Goal: Task Accomplishment & Management: Complete application form

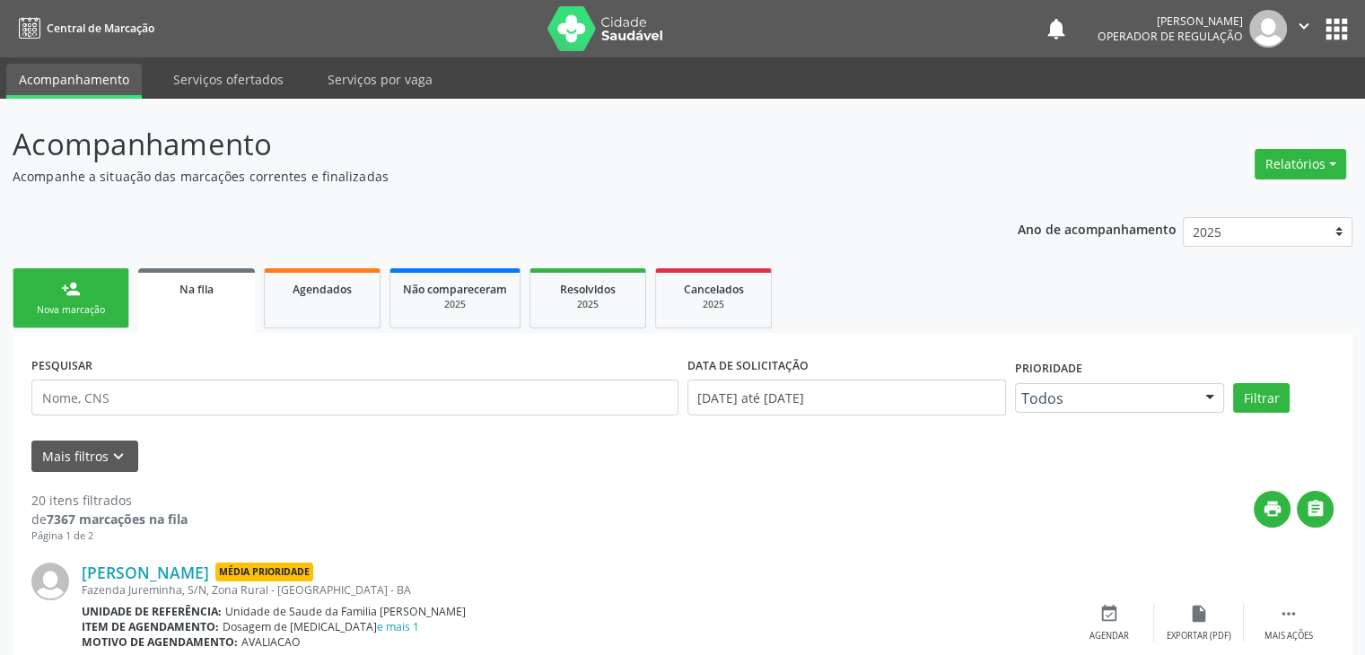
drag, startPoint x: 0, startPoint y: 0, endPoint x: 1100, endPoint y: 271, distance: 1132.9
click at [1100, 271] on ul "person_add Nova marcação Na fila Agendados Não compareceram 2025 Resolvidos 202…" at bounding box center [683, 298] width 1340 height 69
drag, startPoint x: 244, startPoint y: 569, endPoint x: 337, endPoint y: 569, distance: 93.3
click at [313, 569] on span "Média Prioridade" at bounding box center [264, 572] width 98 height 19
click at [420, 555] on div "[PERSON_NAME] Média Prioridade Fazenda Jureminha, S/N, Zona Rural - [GEOGRAPHIC…" at bounding box center [682, 624] width 1302 height 161
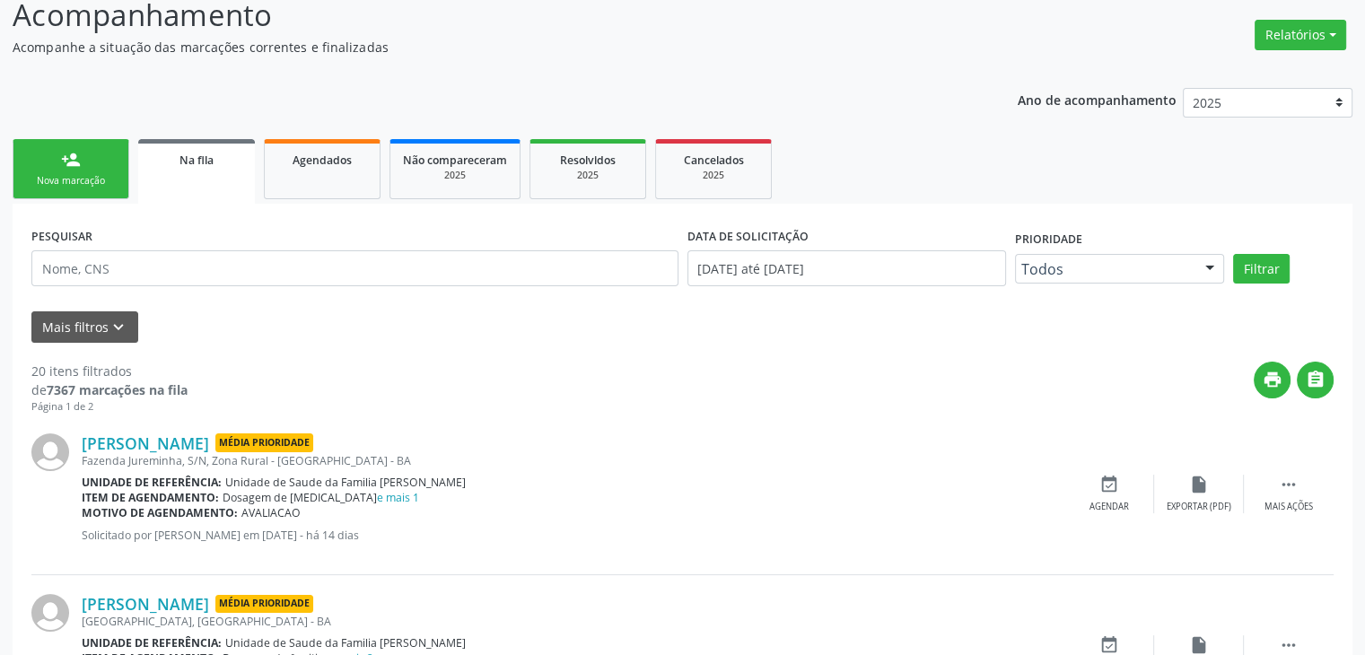
scroll to position [359, 0]
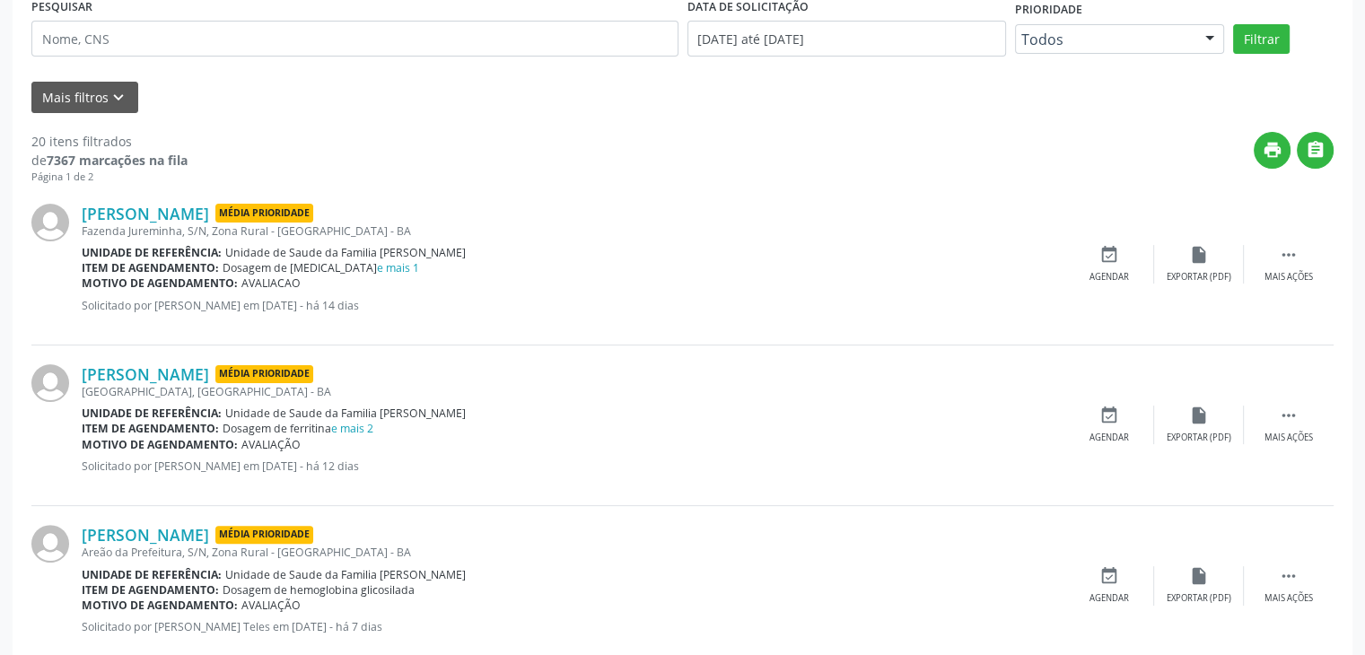
drag, startPoint x: 284, startPoint y: 377, endPoint x: 379, endPoint y: 373, distance: 95.2
click at [379, 373] on div "[PERSON_NAME] Média Prioridade" at bounding box center [573, 374] width 983 height 20
drag, startPoint x: 275, startPoint y: 536, endPoint x: 366, endPoint y: 532, distance: 91.6
click at [313, 532] on span "Média Prioridade" at bounding box center [264, 535] width 98 height 19
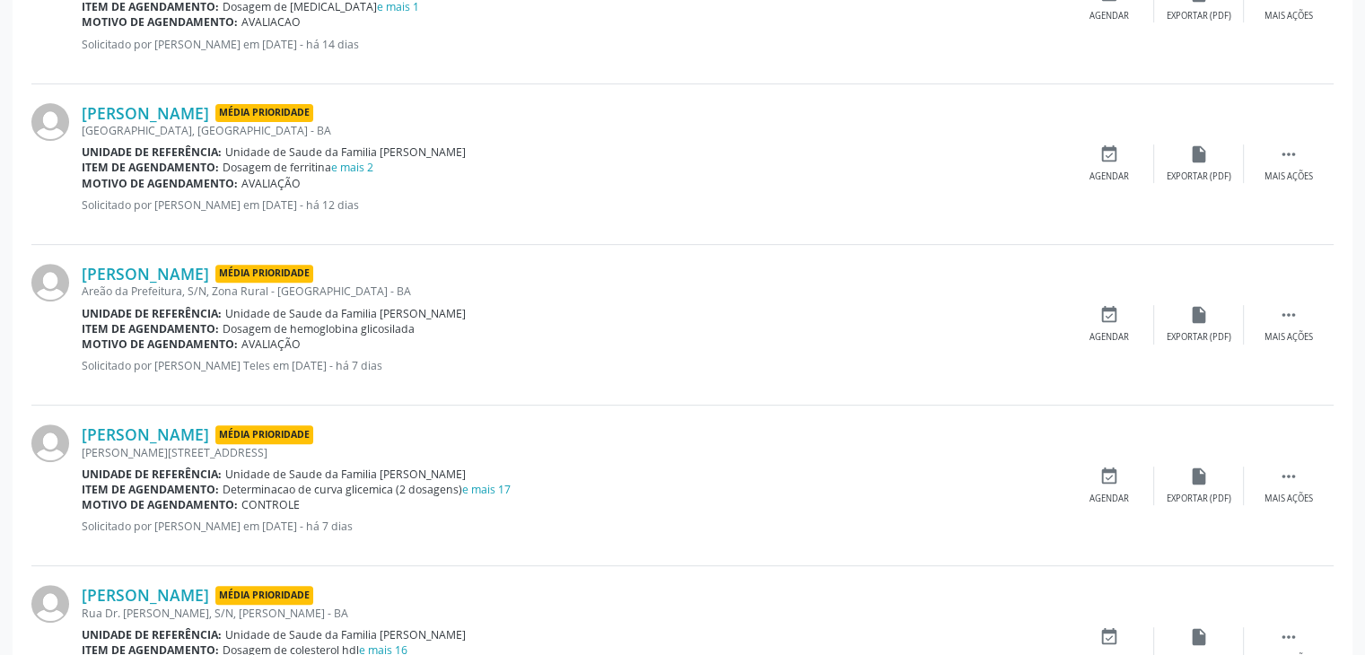
scroll to position [628, 0]
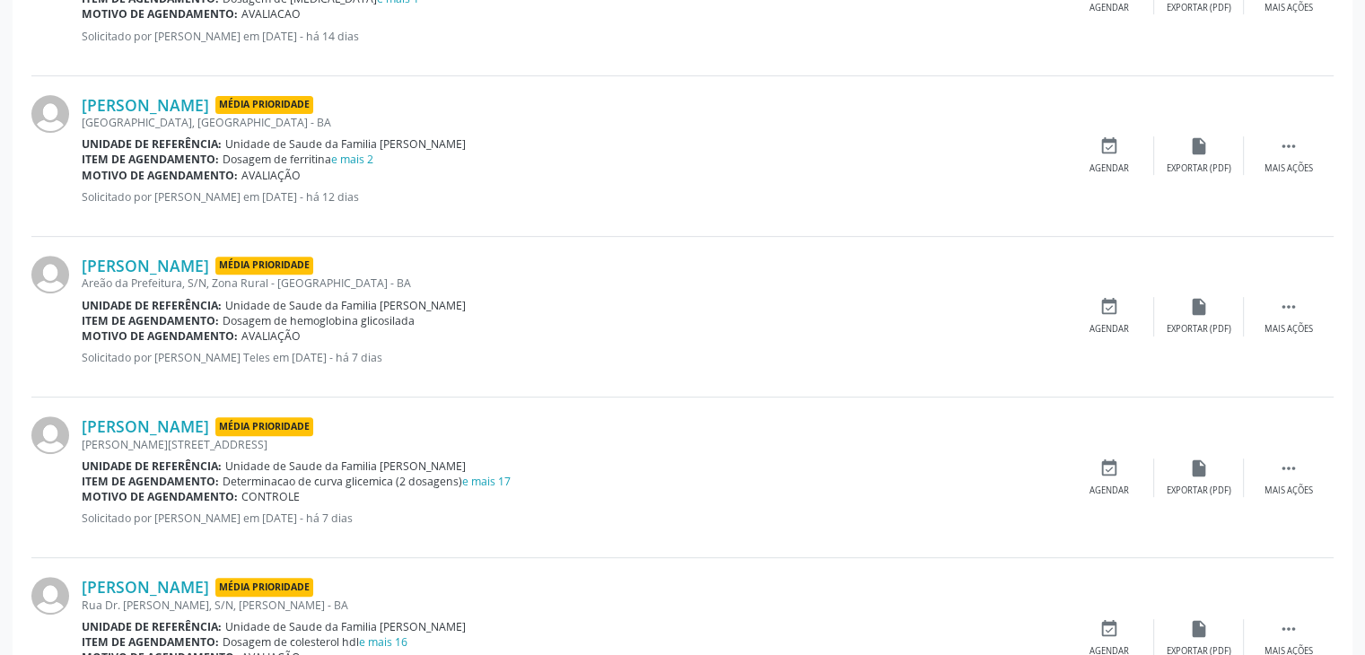
drag, startPoint x: 360, startPoint y: 424, endPoint x: 454, endPoint y: 428, distance: 94.3
click at [313, 428] on span "Média Prioridade" at bounding box center [264, 426] width 98 height 19
drag, startPoint x: 255, startPoint y: 588, endPoint x: 351, endPoint y: 588, distance: 96.0
click at [351, 588] on div "[PERSON_NAME] Média Prioridade" at bounding box center [573, 587] width 983 height 20
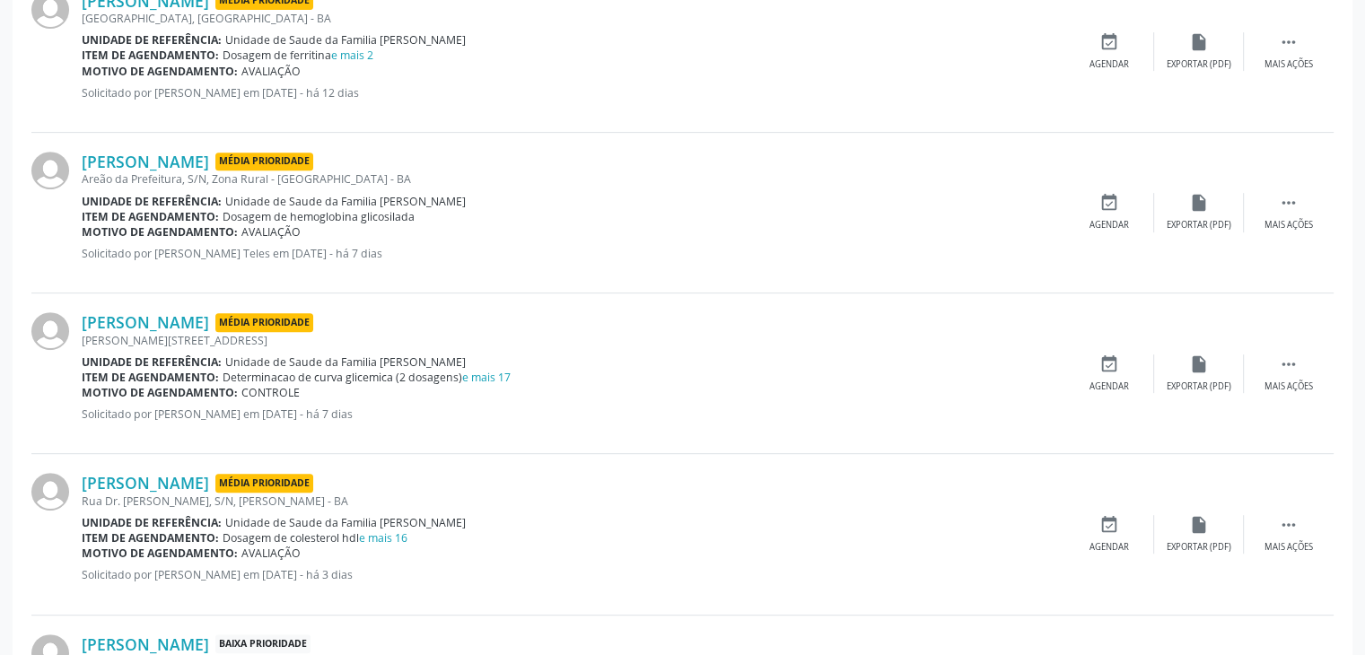
scroll to position [897, 0]
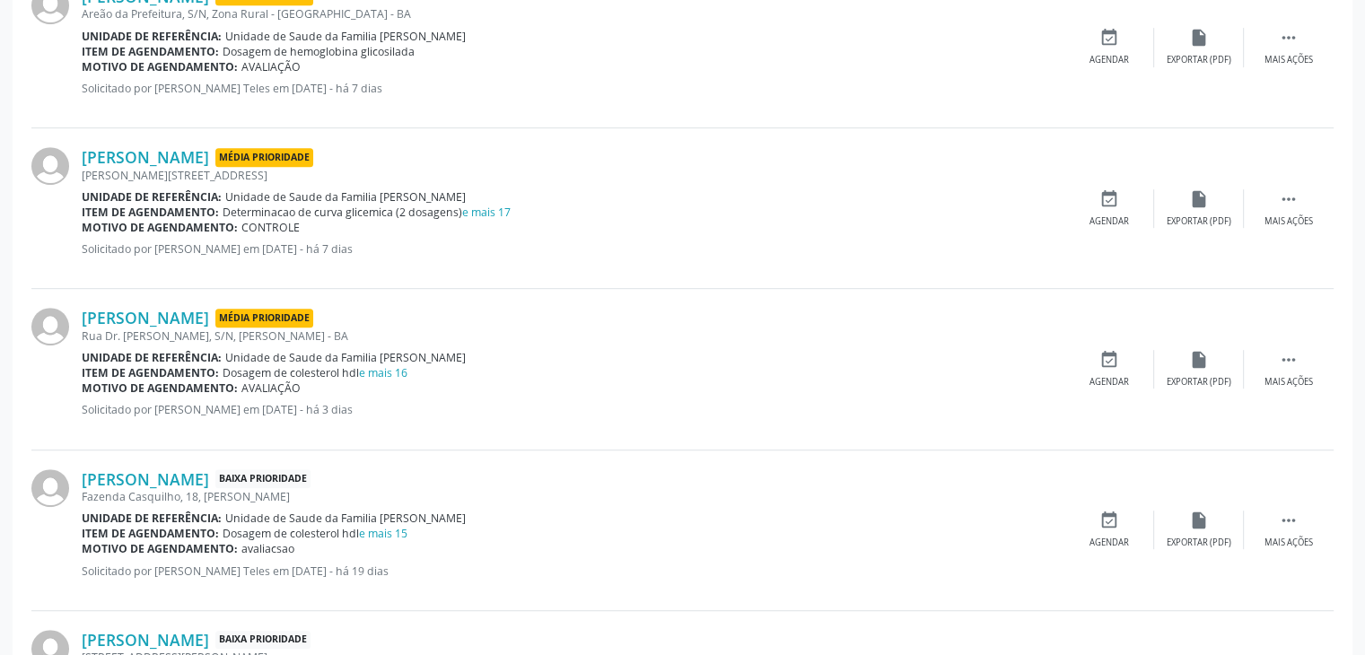
drag, startPoint x: 344, startPoint y: 478, endPoint x: 435, endPoint y: 482, distance: 91.6
click at [310, 482] on span "Baixa Prioridade" at bounding box center [262, 478] width 95 height 19
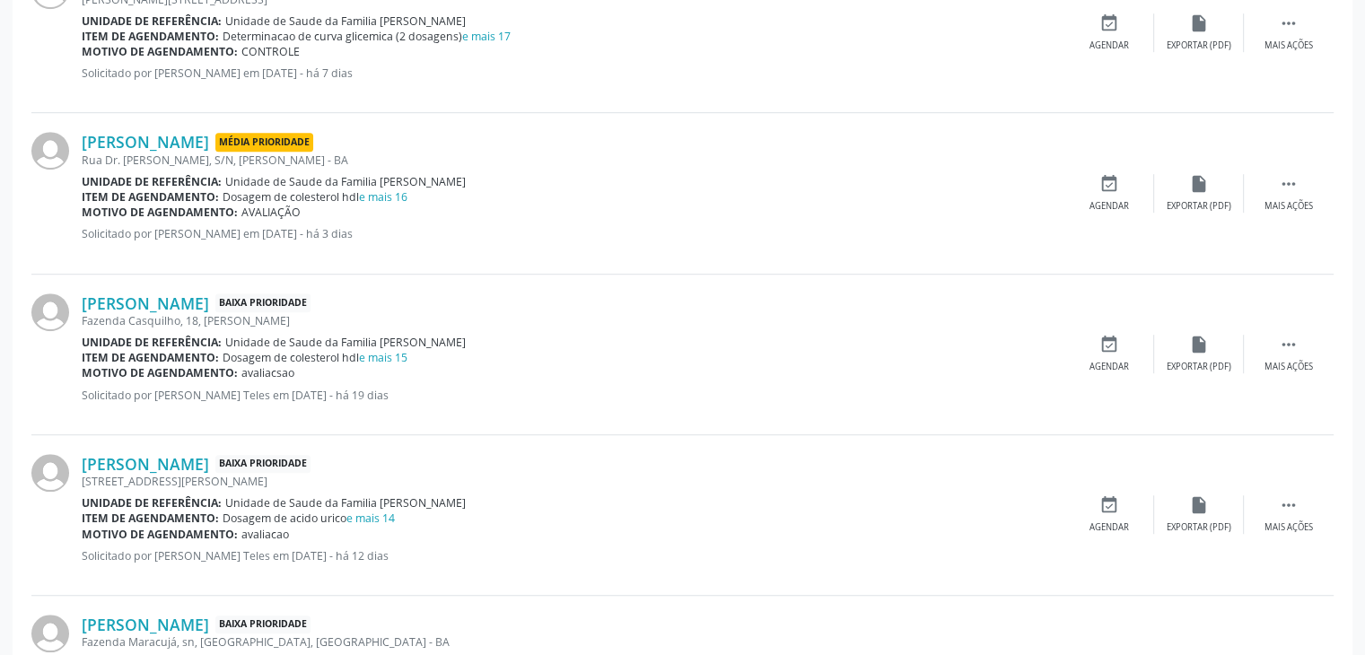
scroll to position [1077, 0]
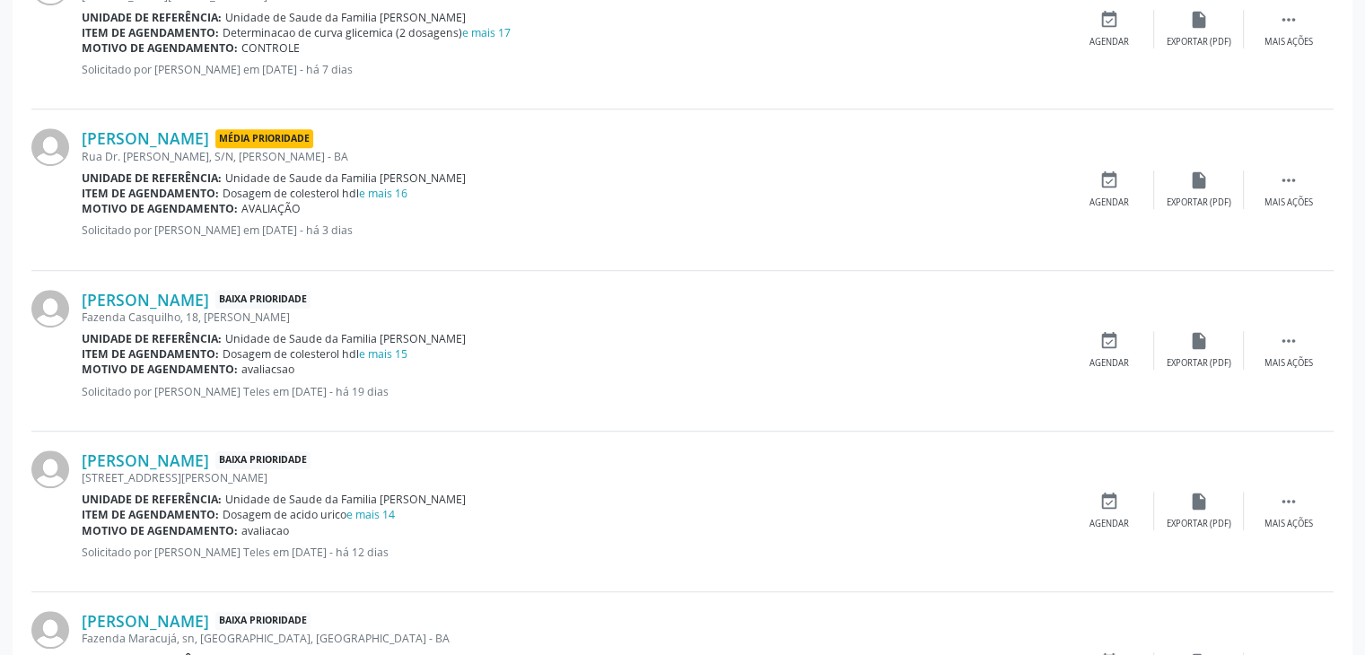
drag, startPoint x: 248, startPoint y: 458, endPoint x: 339, endPoint y: 464, distance: 91.7
click at [310, 464] on span "Baixa Prioridade" at bounding box center [262, 460] width 95 height 19
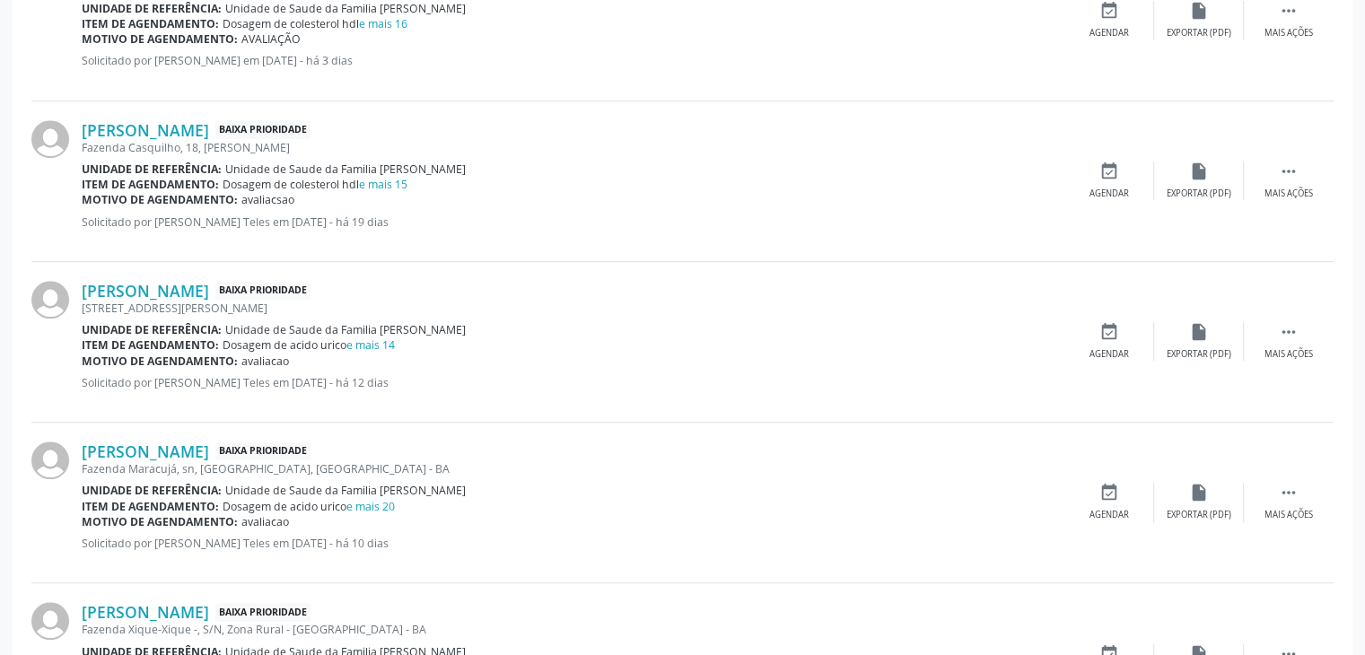
scroll to position [1256, 0]
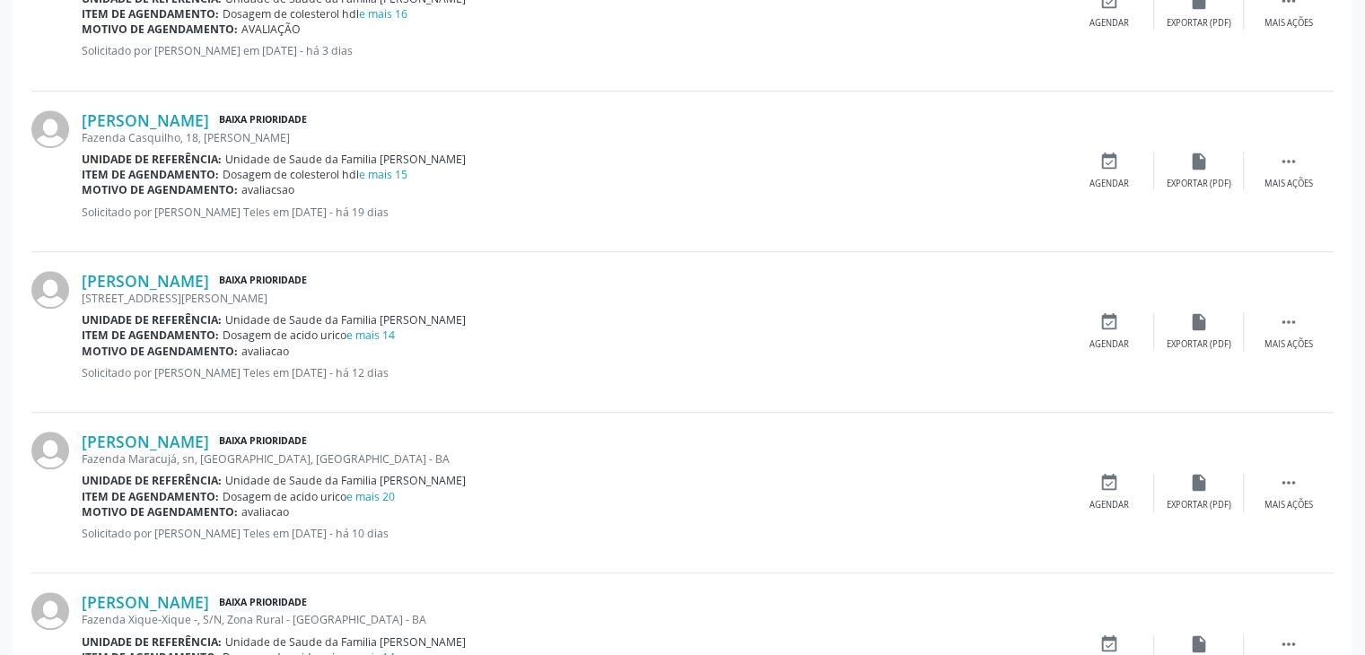
drag, startPoint x: 288, startPoint y: 435, endPoint x: 372, endPoint y: 444, distance: 84.8
click at [310, 444] on span "Baixa Prioridade" at bounding box center [262, 441] width 95 height 19
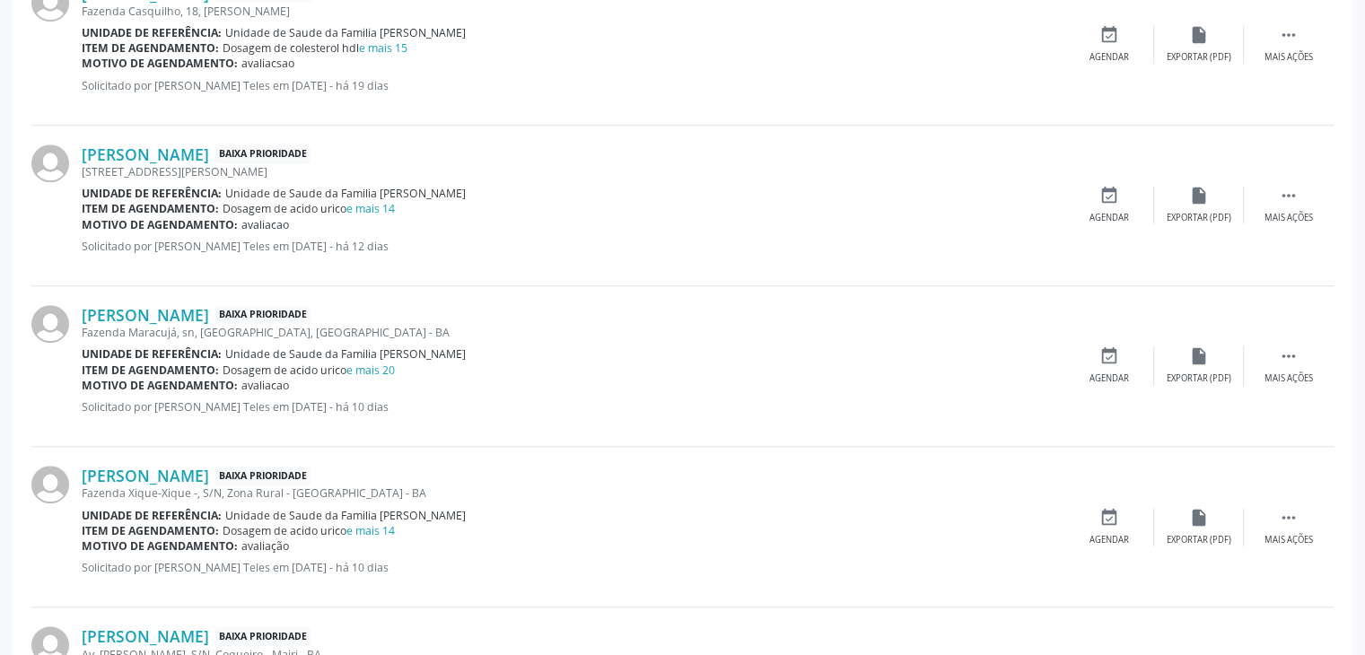
scroll to position [1525, 0]
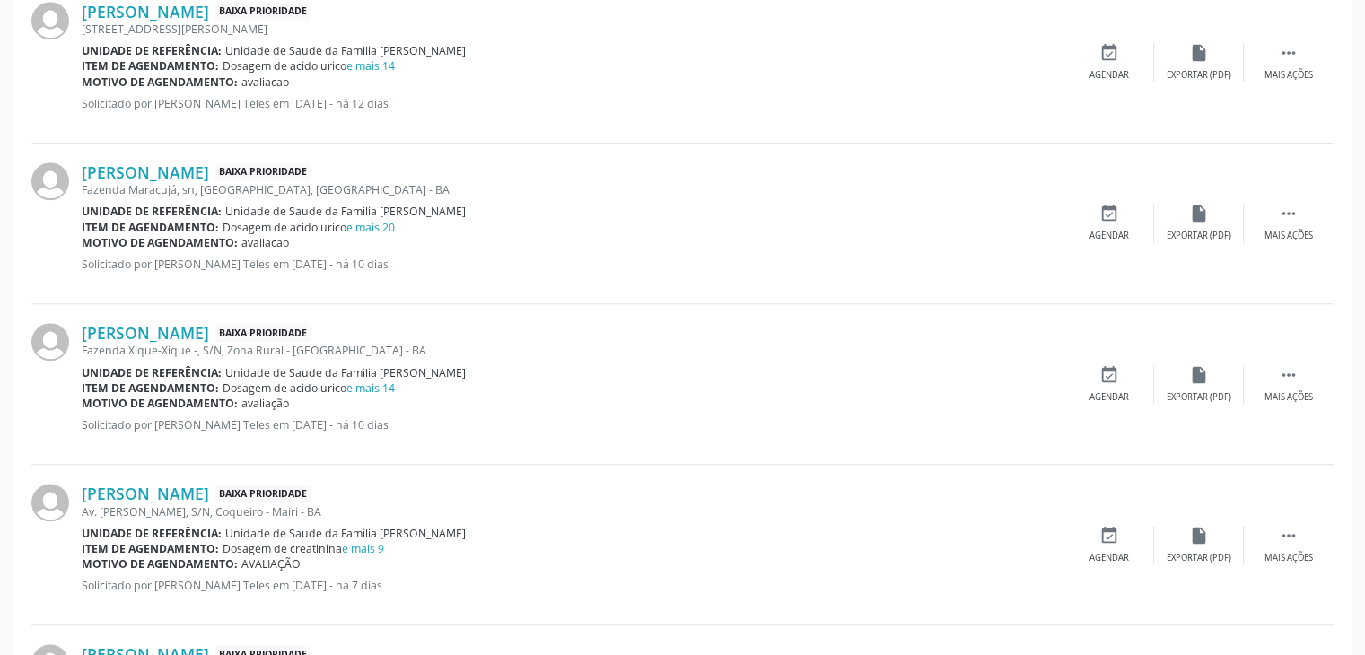
drag, startPoint x: 300, startPoint y: 328, endPoint x: 388, endPoint y: 328, distance: 87.9
click at [310, 328] on span "Baixa Prioridade" at bounding box center [262, 333] width 95 height 19
drag, startPoint x: 272, startPoint y: 485, endPoint x: 363, endPoint y: 485, distance: 90.6
click at [310, 485] on span "Baixa Prioridade" at bounding box center [262, 494] width 95 height 19
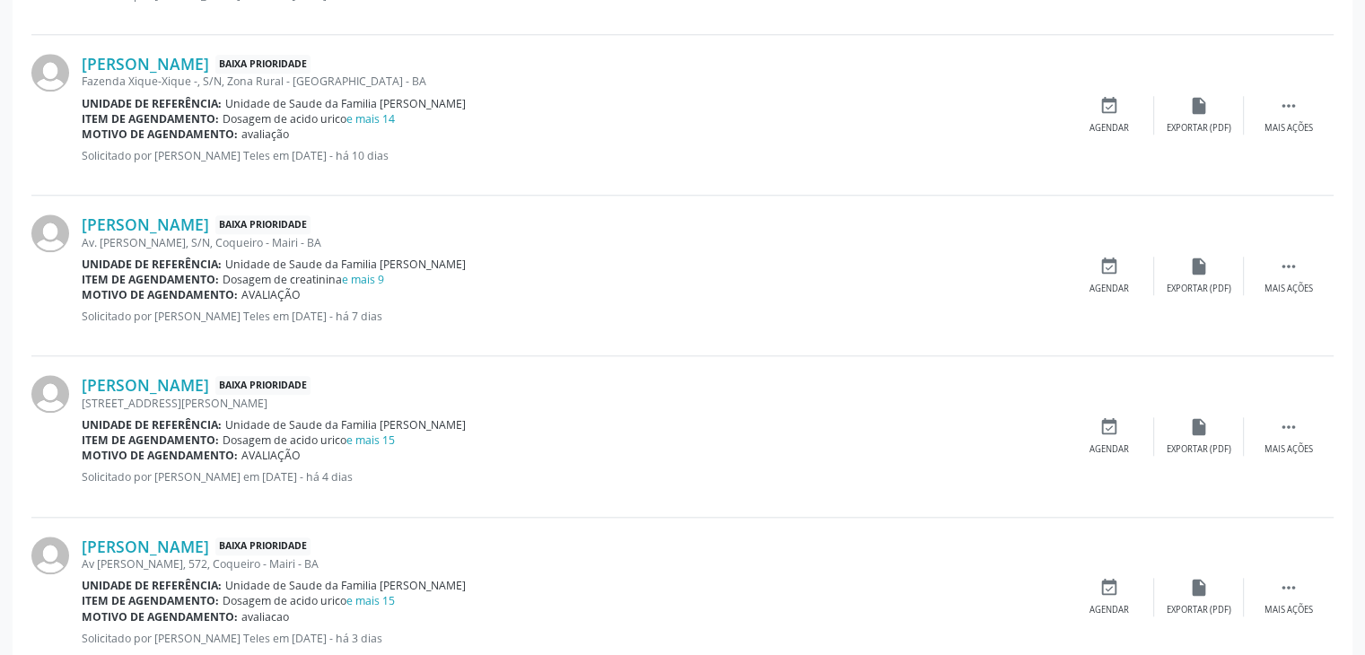
drag, startPoint x: 266, startPoint y: 382, endPoint x: 363, endPoint y: 382, distance: 96.0
click at [363, 382] on div "[PERSON_NAME] Baixa Prioridade" at bounding box center [573, 385] width 983 height 20
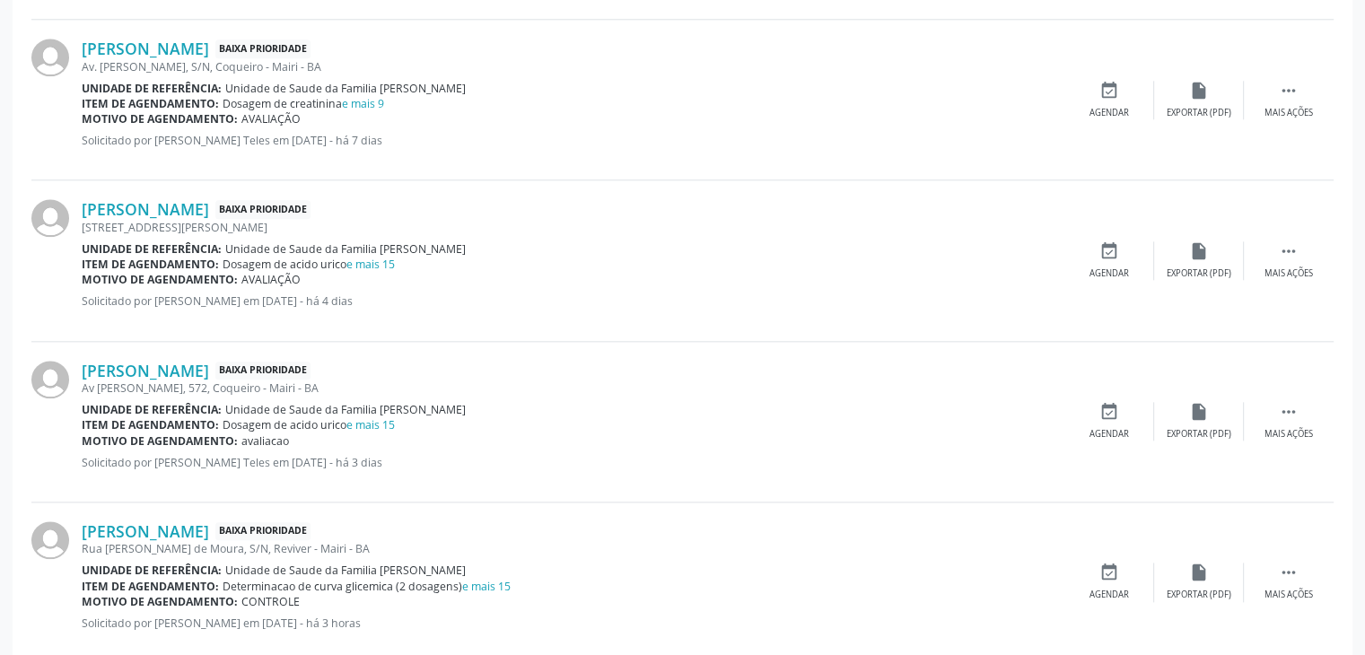
scroll to position [1974, 0]
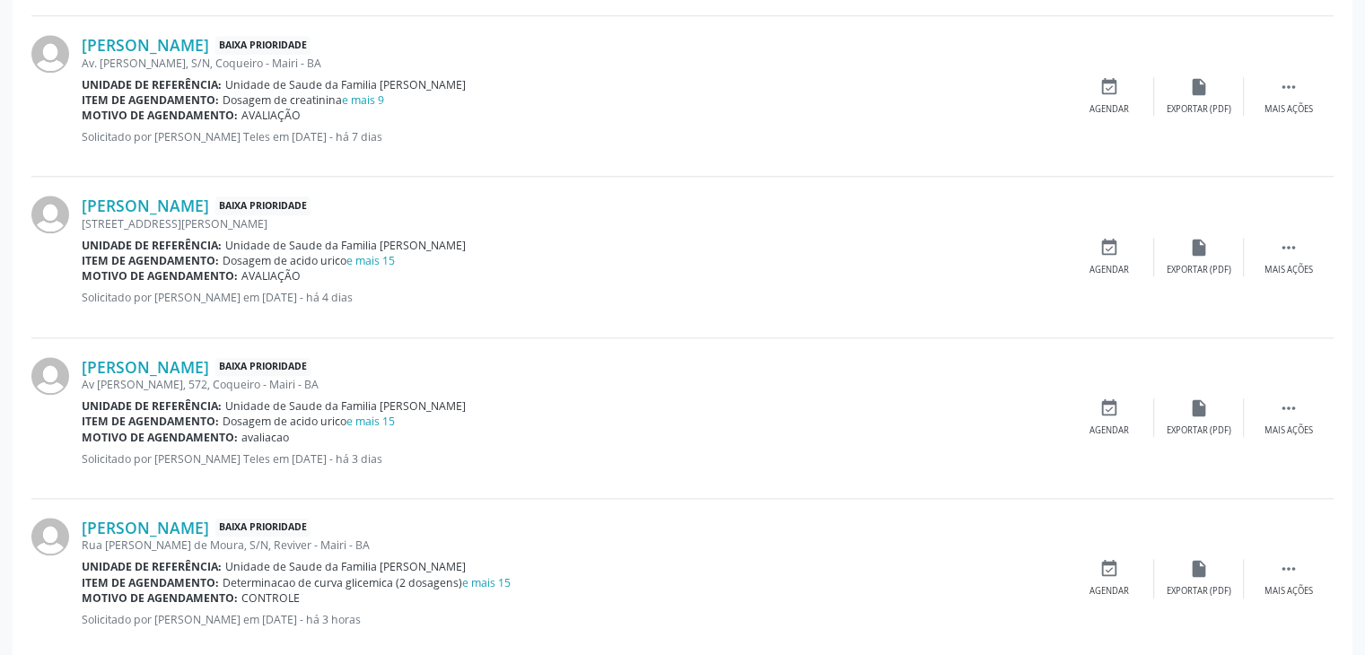
drag, startPoint x: 275, startPoint y: 365, endPoint x: 377, endPoint y: 364, distance: 102.3
click at [377, 364] on div "[PERSON_NAME] Baixa Prioridade" at bounding box center [573, 367] width 983 height 20
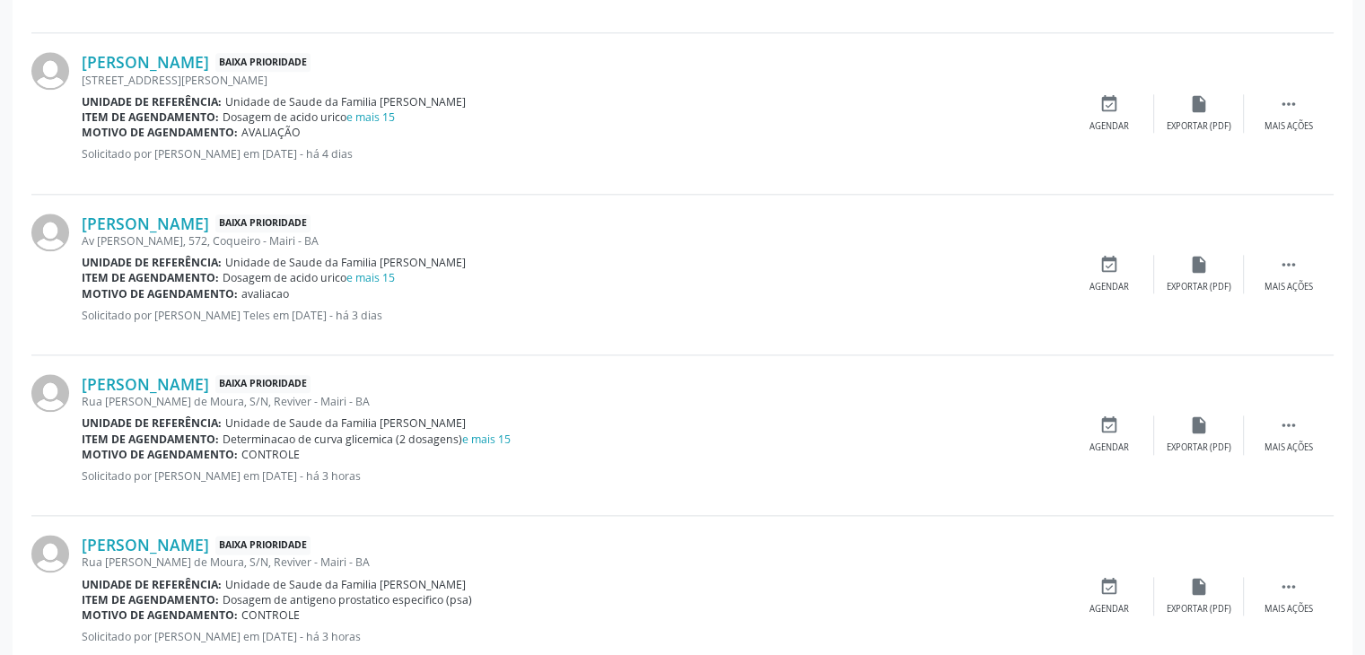
scroll to position [2153, 0]
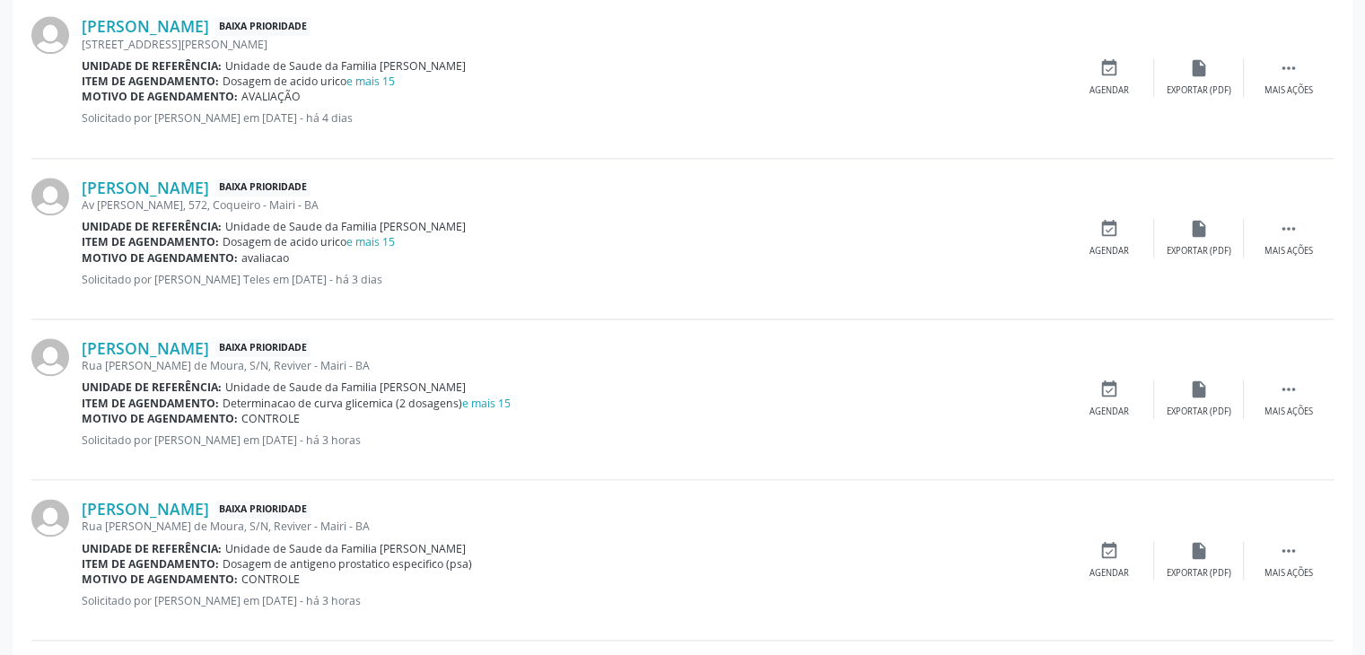
drag, startPoint x: 267, startPoint y: 345, endPoint x: 355, endPoint y: 345, distance: 87.9
click at [310, 345] on span "Baixa Prioridade" at bounding box center [262, 348] width 95 height 19
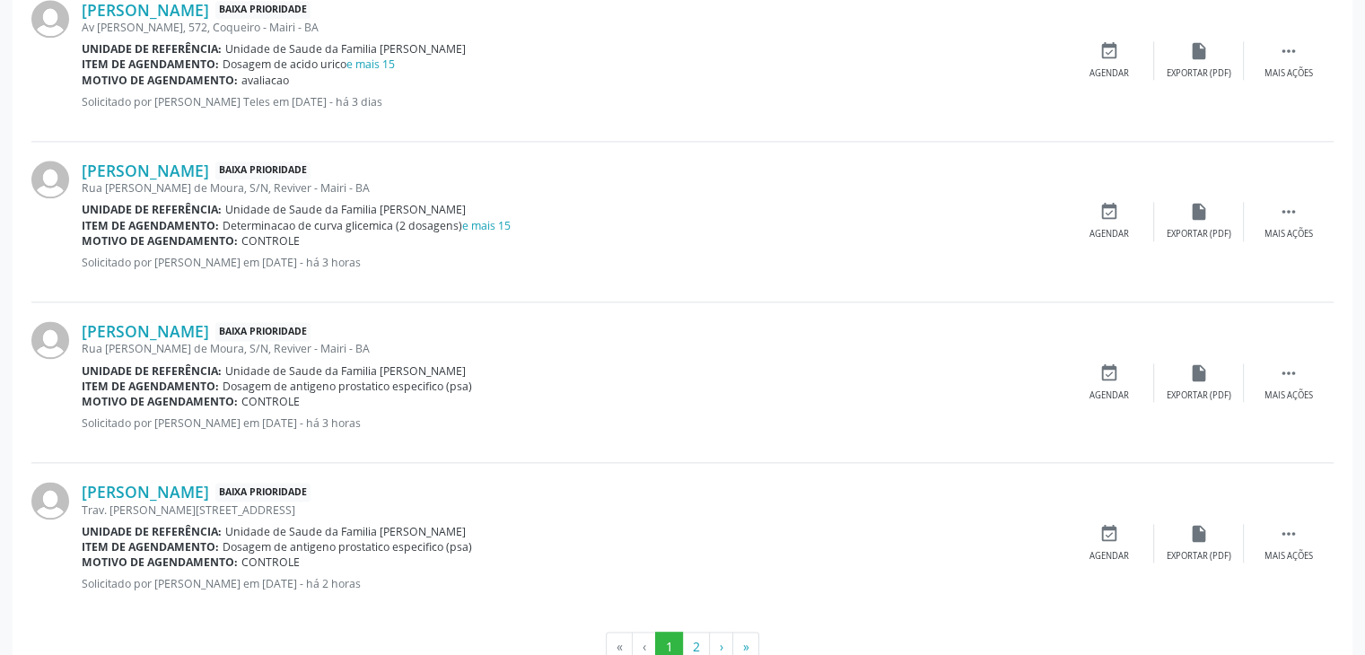
scroll to position [2333, 0]
drag, startPoint x: 266, startPoint y: 327, endPoint x: 354, endPoint y: 324, distance: 88.9
click at [310, 324] on span "Baixa Prioridade" at bounding box center [262, 329] width 95 height 19
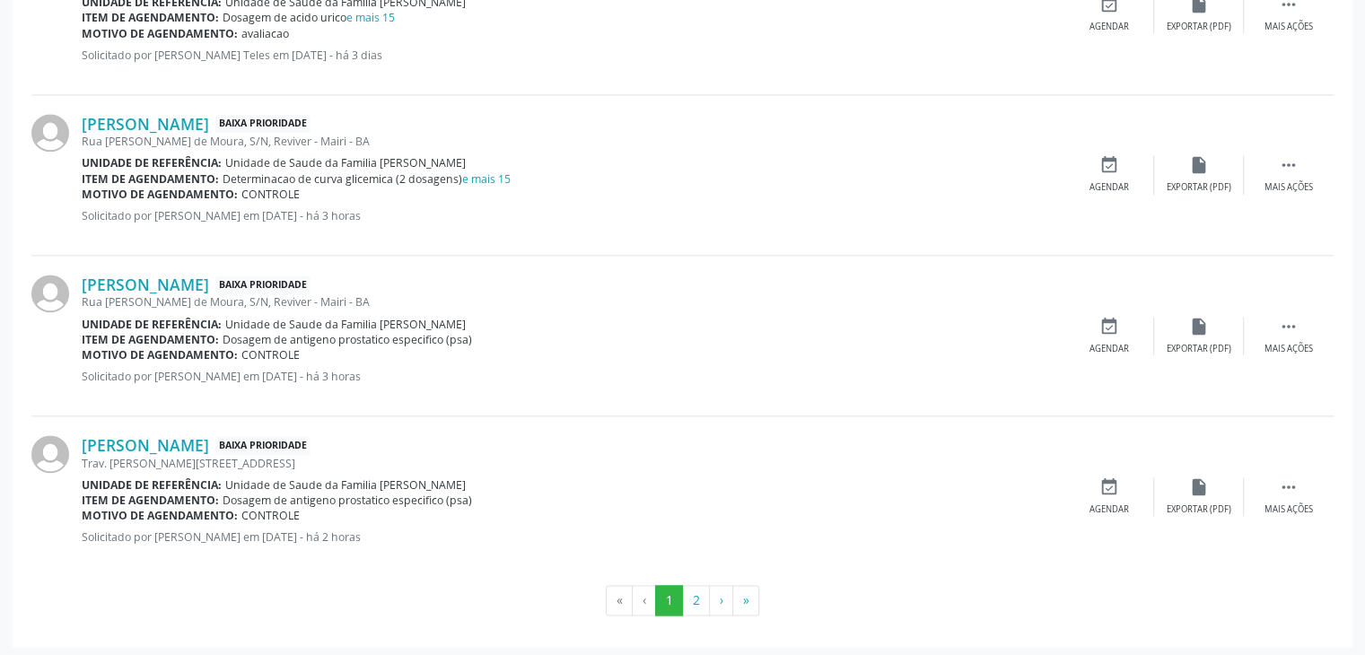
click at [828, 142] on div "Rua [PERSON_NAME] de Moura, S/N, Reviver - Mairi - BA" at bounding box center [573, 141] width 983 height 15
drag, startPoint x: 854, startPoint y: 164, endPoint x: 858, endPoint y: 177, distance: 13.1
click at [858, 177] on div "[PERSON_NAME] Baixa Prioridade Rua [PERSON_NAME][GEOGRAPHIC_DATA], S/N, Reviver…" at bounding box center [573, 175] width 983 height 122
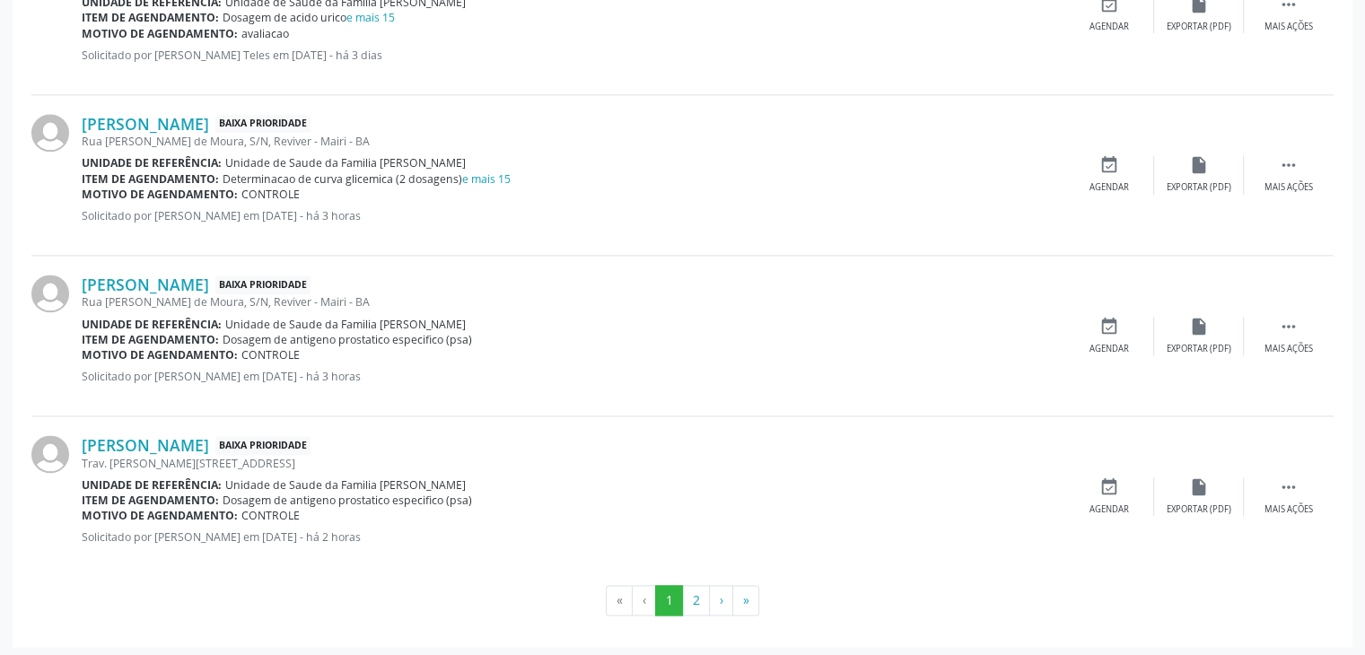
click at [953, 294] on div "Rua [PERSON_NAME] de Moura, S/N, Reviver - Mairi - BA" at bounding box center [573, 301] width 983 height 15
click at [965, 310] on div "[PERSON_NAME] Baixa Prioridade Rua [PERSON_NAME][GEOGRAPHIC_DATA], S/N, Reviver…" at bounding box center [573, 336] width 983 height 122
click at [1021, 439] on div "[PERSON_NAME] Baixa Prioridade" at bounding box center [573, 445] width 983 height 20
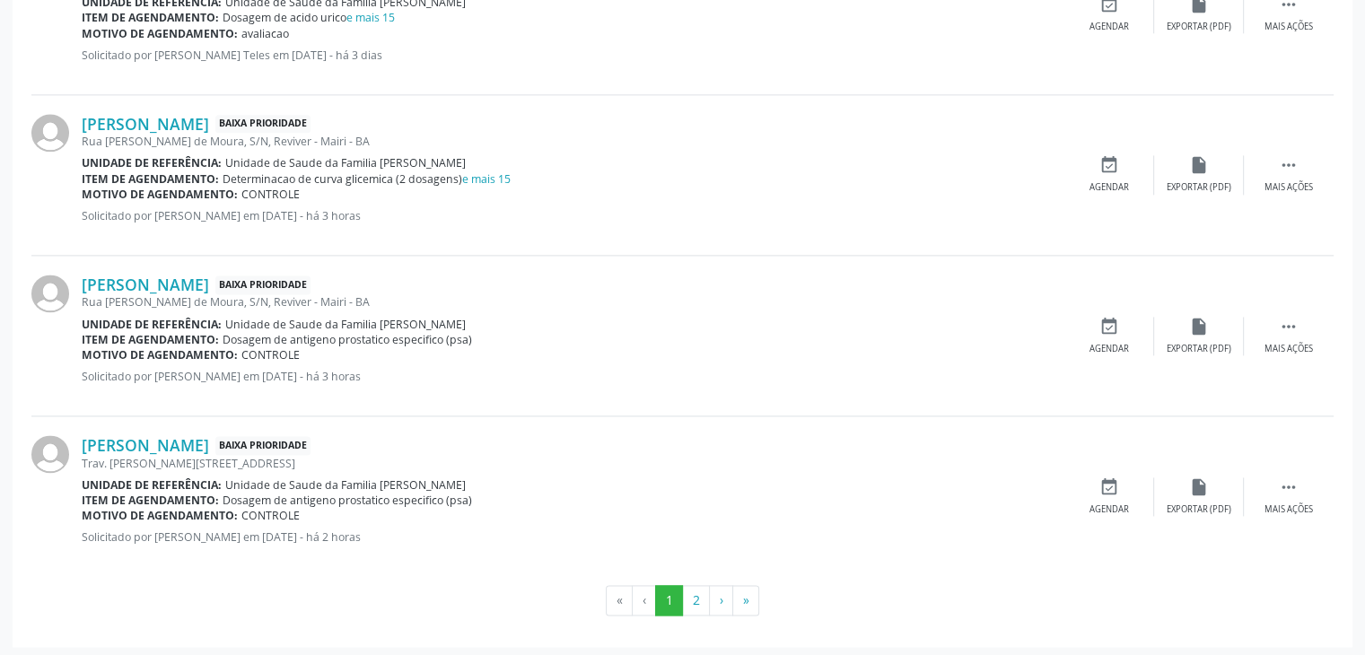
click at [1021, 439] on div "[PERSON_NAME] Baixa Prioridade" at bounding box center [573, 445] width 983 height 20
